Goal: Transaction & Acquisition: Purchase product/service

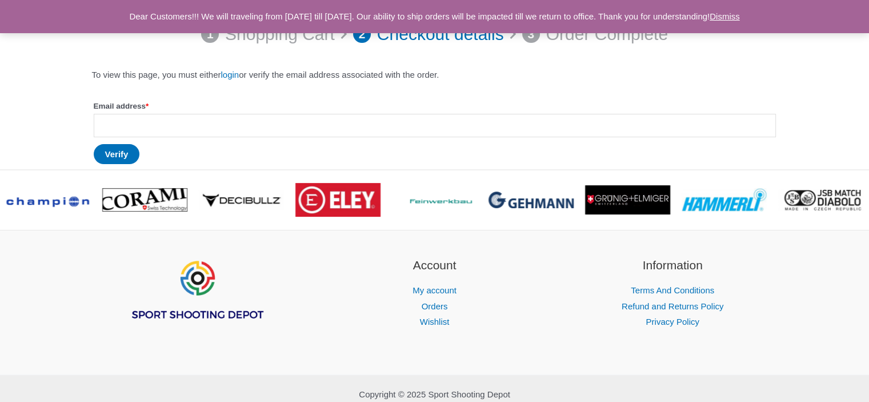
scroll to position [47, 0]
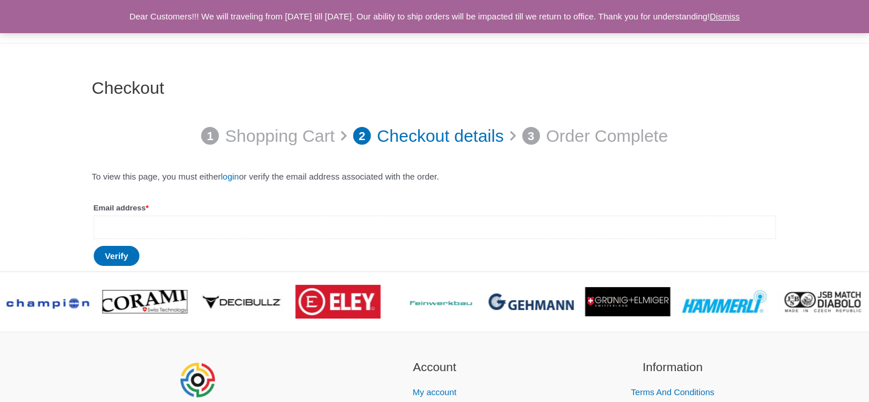
click at [128, 228] on input "Email address *" at bounding box center [435, 226] width 682 height 23
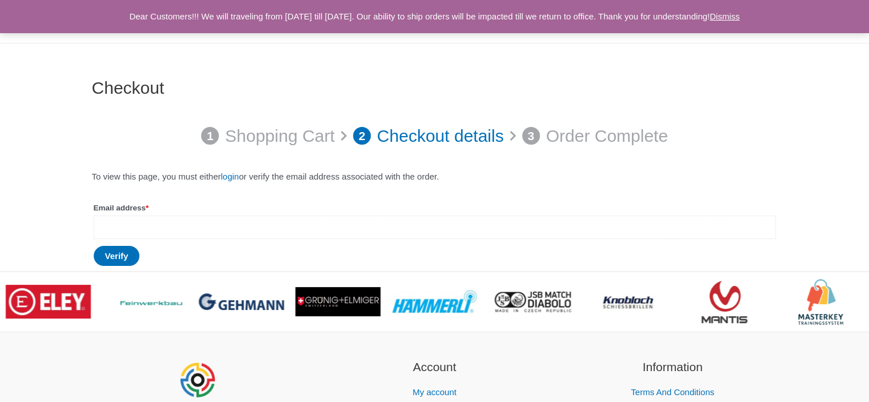
type input "**********"
click at [118, 256] on button "Verify" at bounding box center [117, 256] width 46 height 20
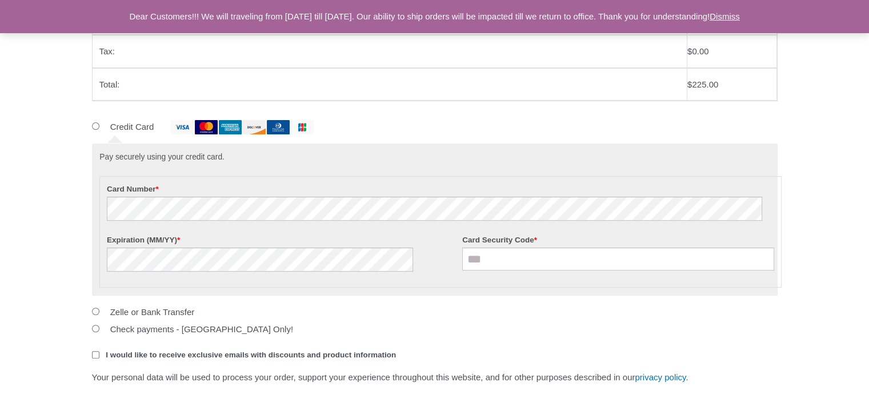
scroll to position [284, 0]
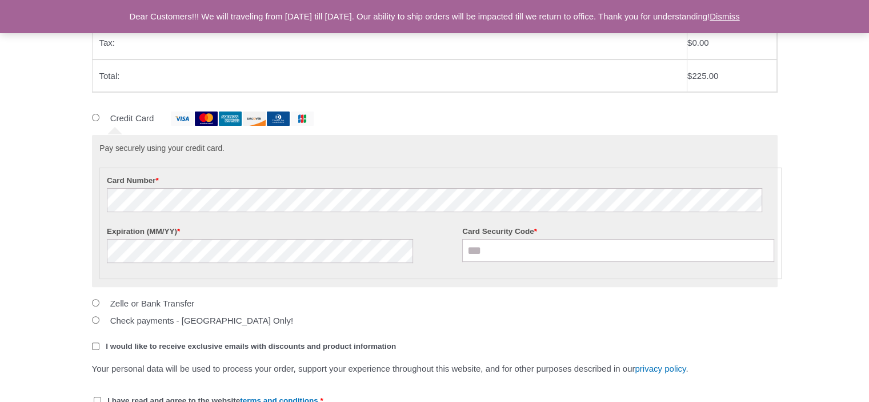
click at [213, 117] on img at bounding box center [206, 118] width 23 height 14
click at [481, 249] on input "Card Security Code *" at bounding box center [618, 250] width 312 height 23
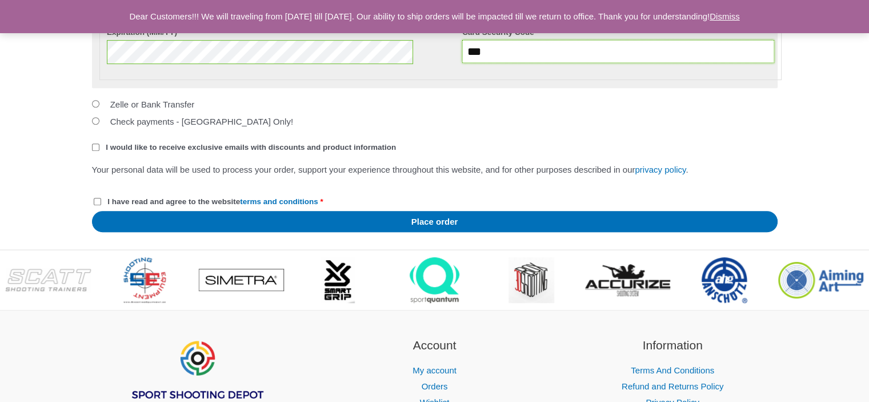
scroll to position [485, 0]
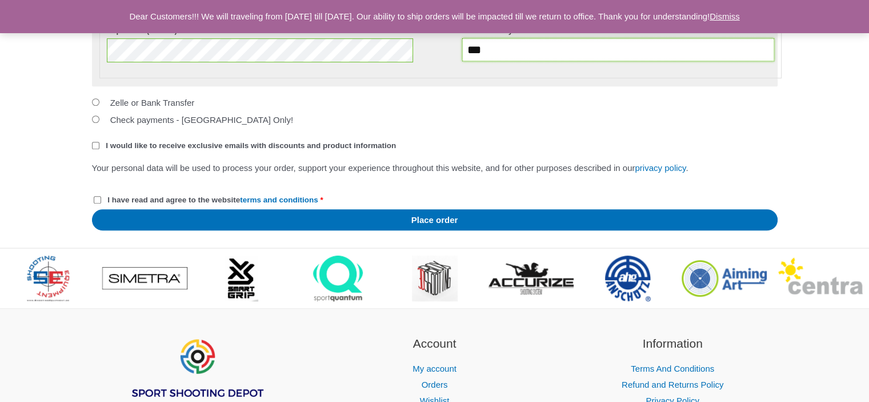
type input "***"
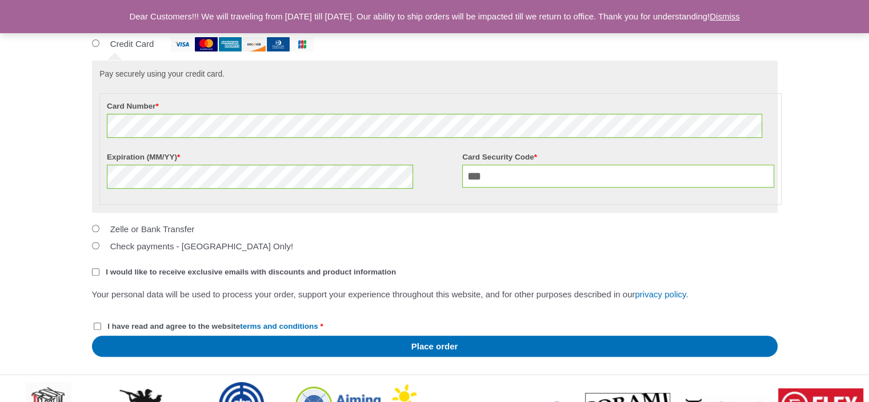
scroll to position [385, 0]
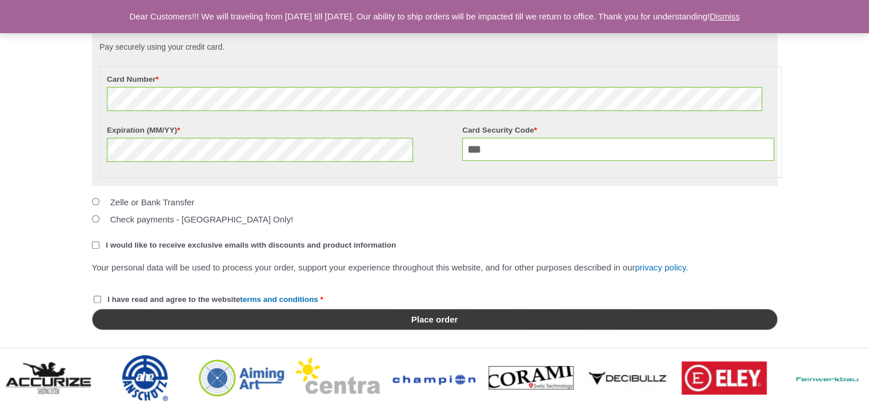
click at [457, 330] on button "Place order" at bounding box center [435, 319] width 686 height 21
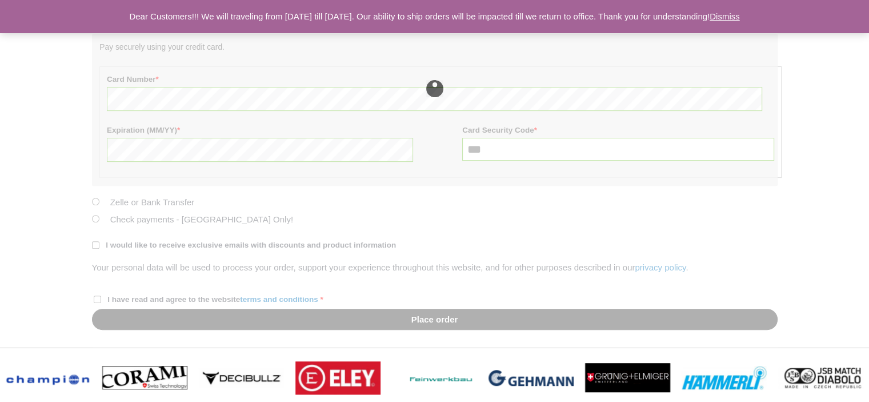
click at [457, 332] on div at bounding box center [435, 88] width 686 height 517
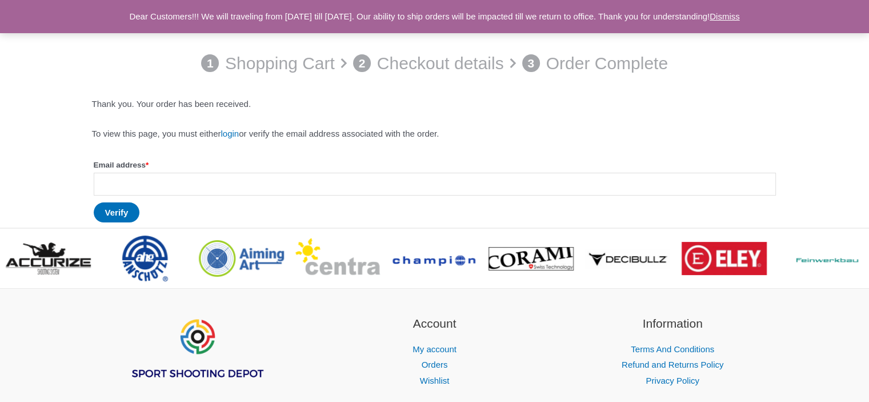
scroll to position [129, 0]
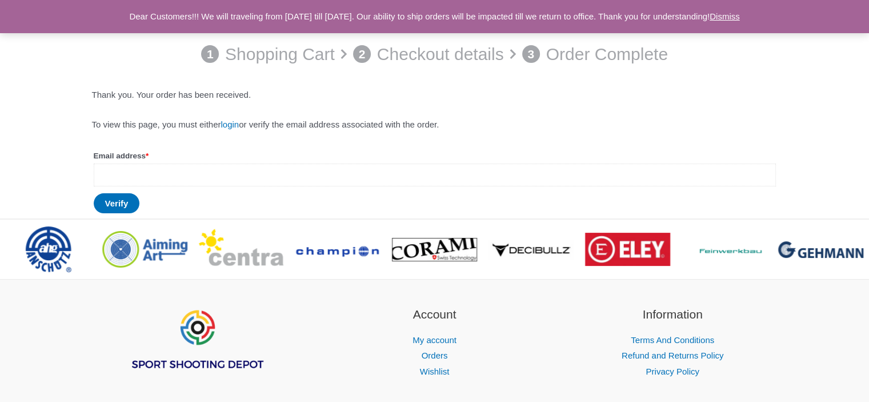
click at [135, 173] on input "Email address *" at bounding box center [435, 174] width 682 height 23
type input "**********"
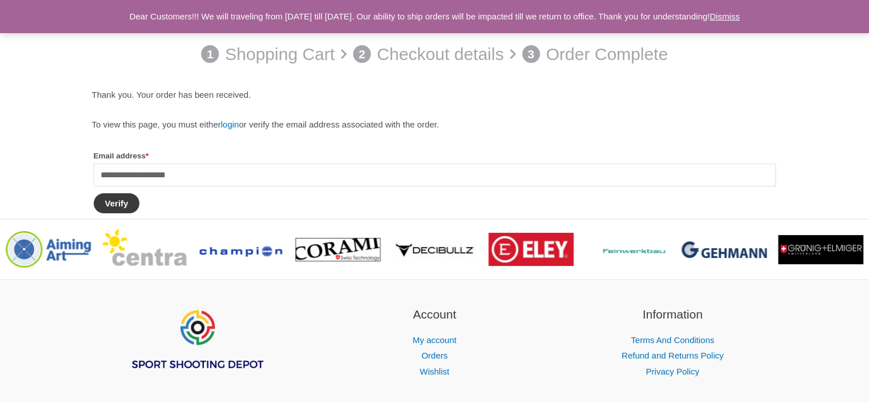
click at [121, 204] on button "Verify" at bounding box center [117, 203] width 46 height 20
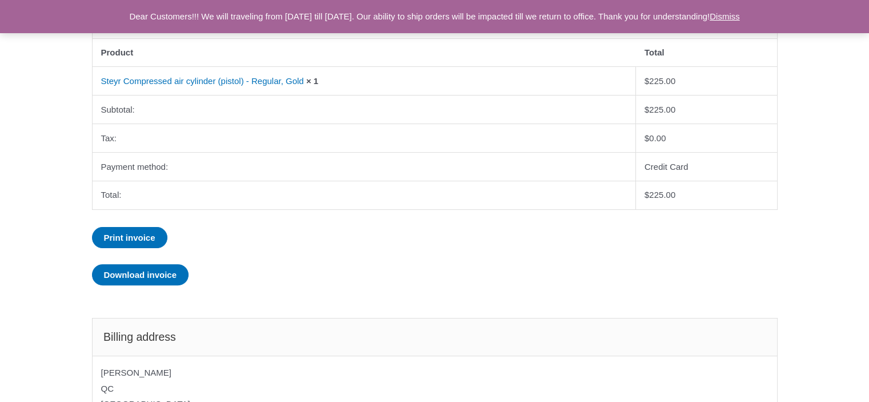
scroll to position [321, 0]
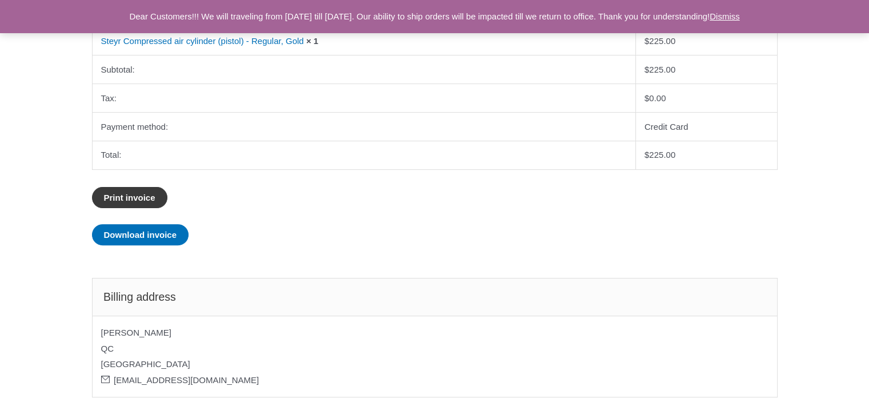
click at [141, 195] on link "Print invoice" at bounding box center [129, 197] width 75 height 21
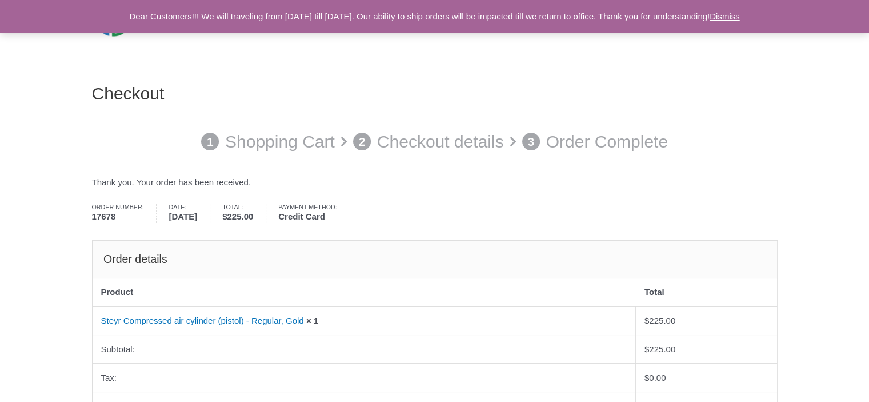
scroll to position [0, 0]
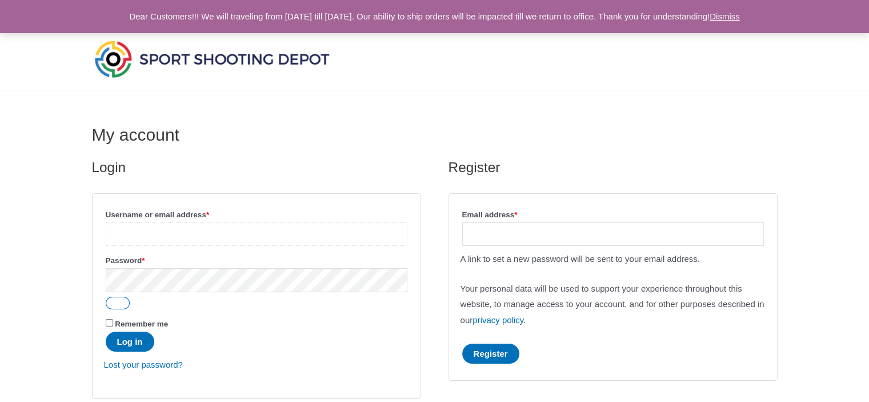
click at [179, 230] on input "Username or email address * Required" at bounding box center [257, 233] width 302 height 23
type input "*"
click at [182, 230] on input "Username or email address * Required" at bounding box center [257, 233] width 302 height 23
type input "**********"
click at [134, 366] on link "Lost your password?" at bounding box center [143, 365] width 79 height 10
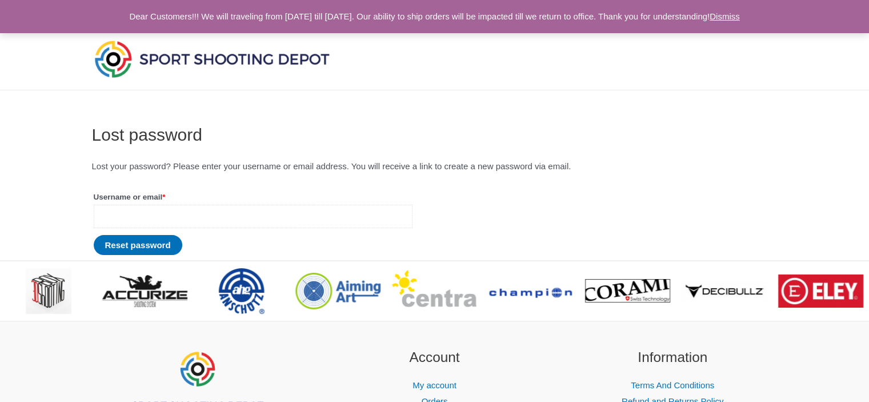
click at [131, 208] on input "Username or email * Required" at bounding box center [253, 216] width 319 height 23
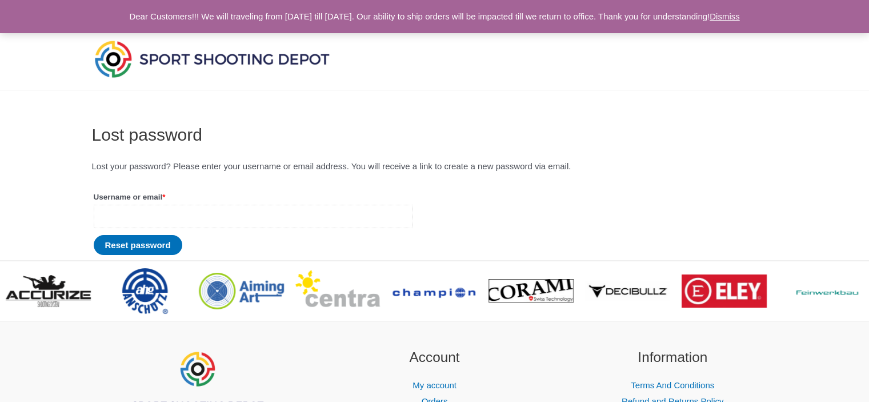
type input "**********"
click at [147, 244] on button "Reset password" at bounding box center [138, 245] width 89 height 20
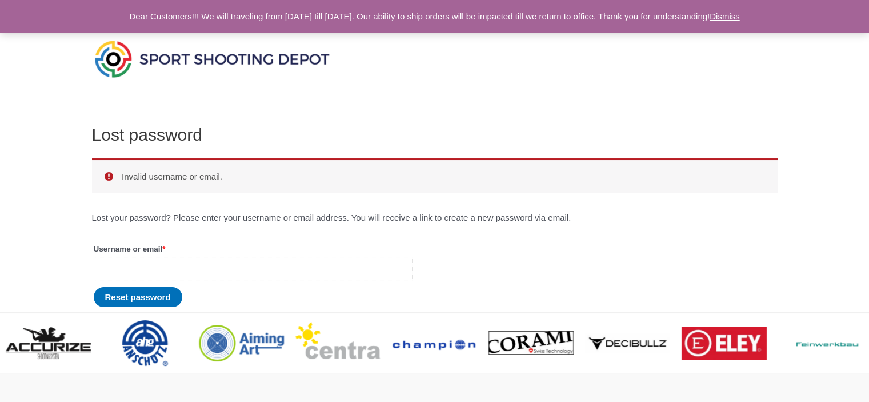
click at [141, 264] on input "Username or email * Required" at bounding box center [253, 268] width 319 height 23
type input "**********"
click at [133, 297] on button "Reset password" at bounding box center [138, 297] width 89 height 20
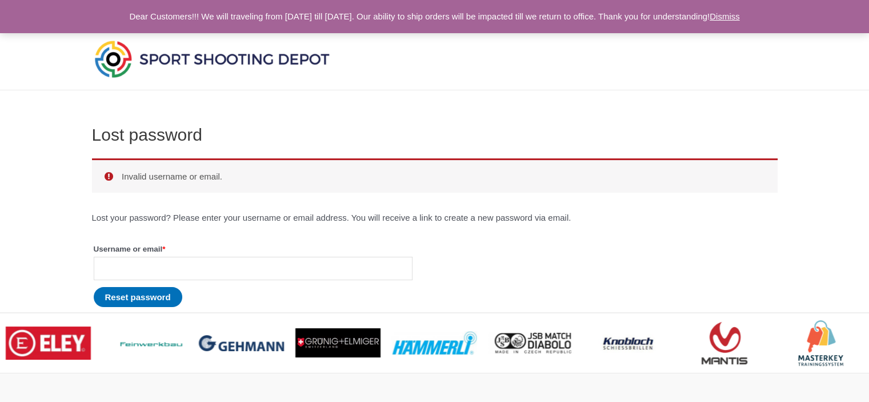
click at [740, 13] on link "Dismiss" at bounding box center [725, 16] width 30 height 10
